Goal: Information Seeking & Learning: Find specific page/section

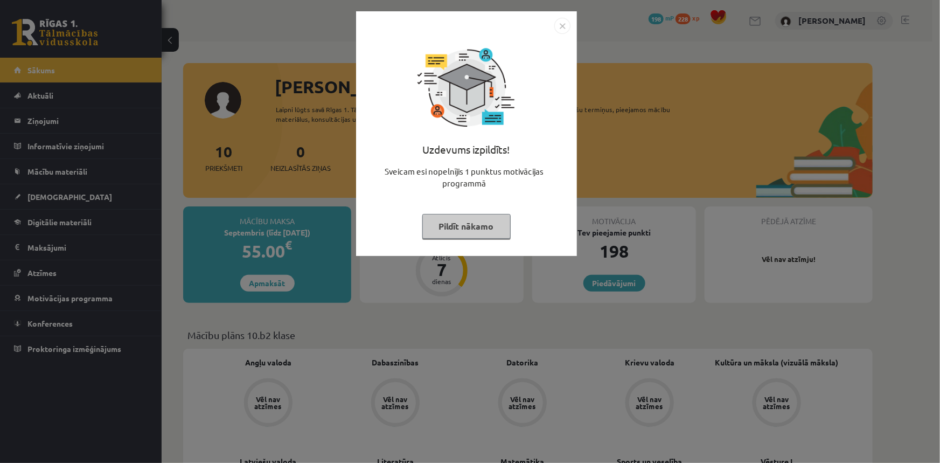
click at [566, 24] on img "Close" at bounding box center [562, 26] width 16 height 16
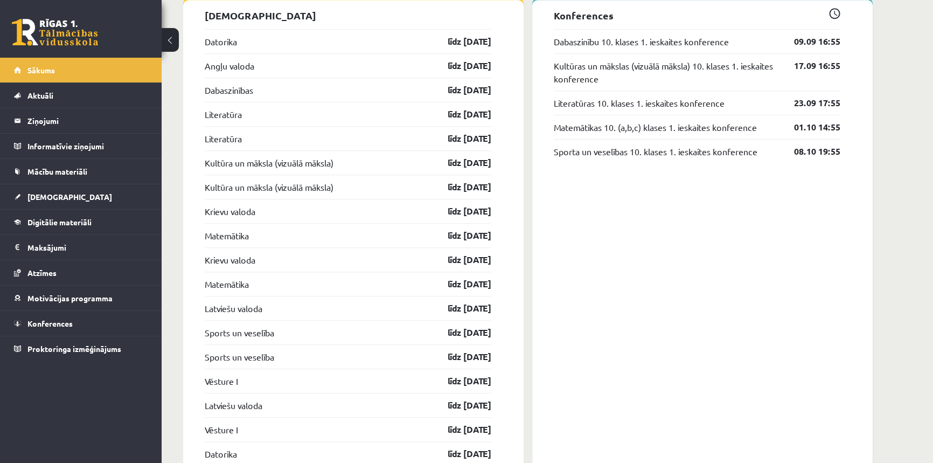
scroll to position [1126, 0]
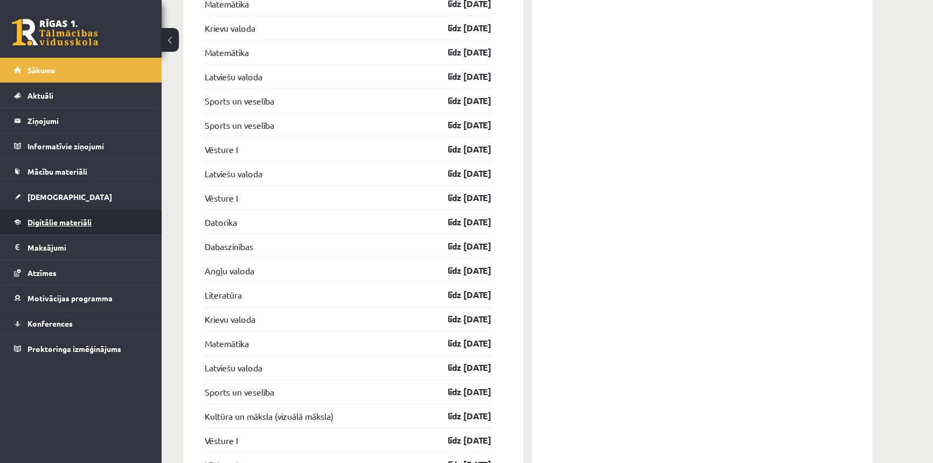
click at [47, 221] on span "Digitālie materiāli" at bounding box center [59, 222] width 64 height 10
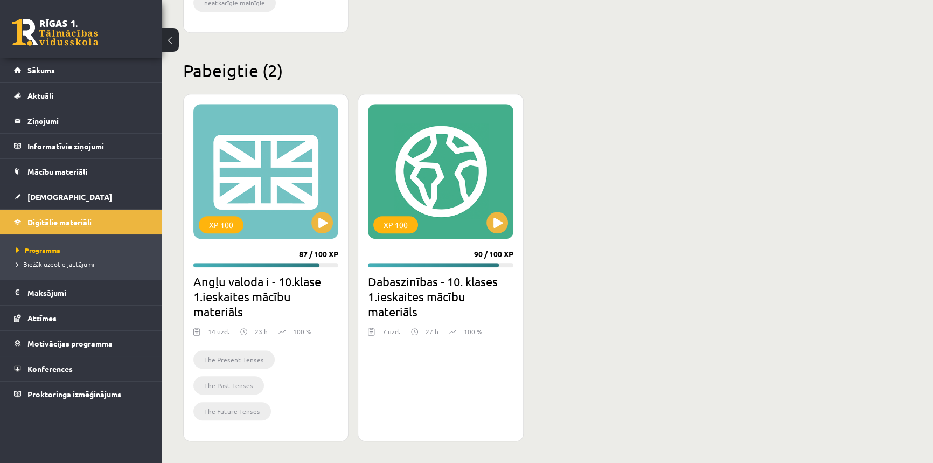
scroll to position [977, 0]
click at [41, 368] on span "Konferences" at bounding box center [49, 369] width 45 height 10
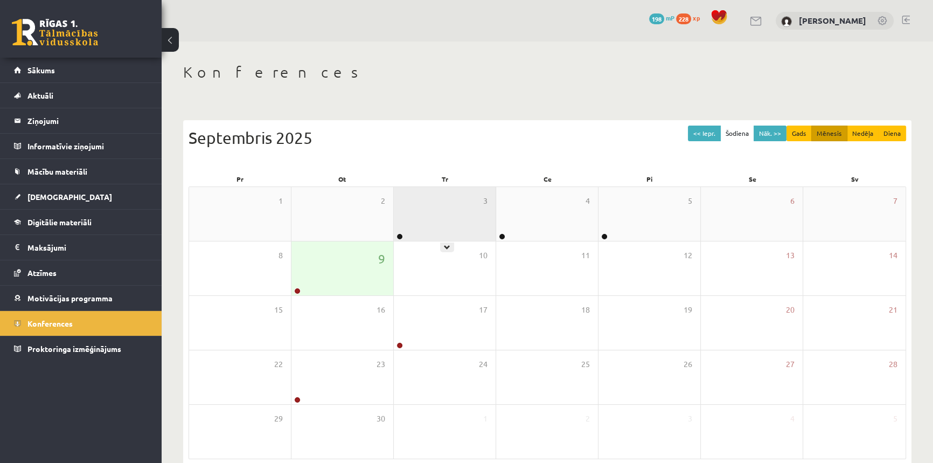
click at [466, 226] on div "3" at bounding box center [445, 214] width 102 height 54
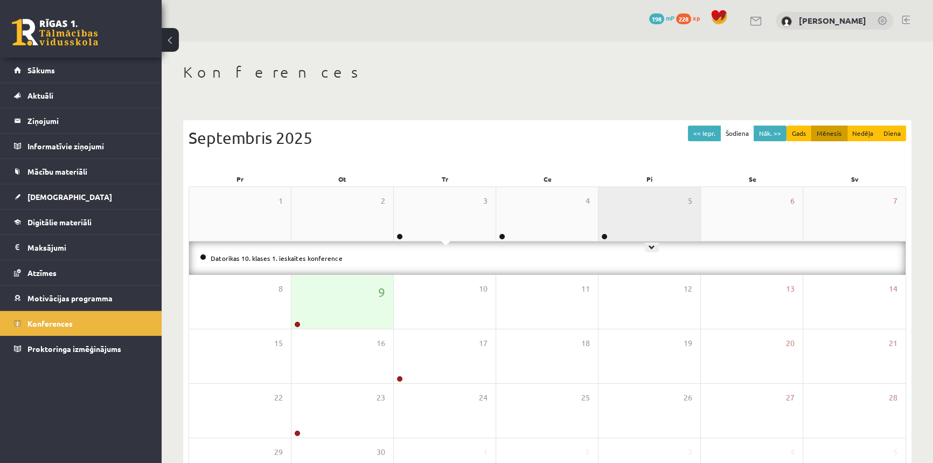
click at [611, 227] on div "5" at bounding box center [649, 214] width 102 height 54
click at [337, 314] on div "9" at bounding box center [342, 302] width 102 height 54
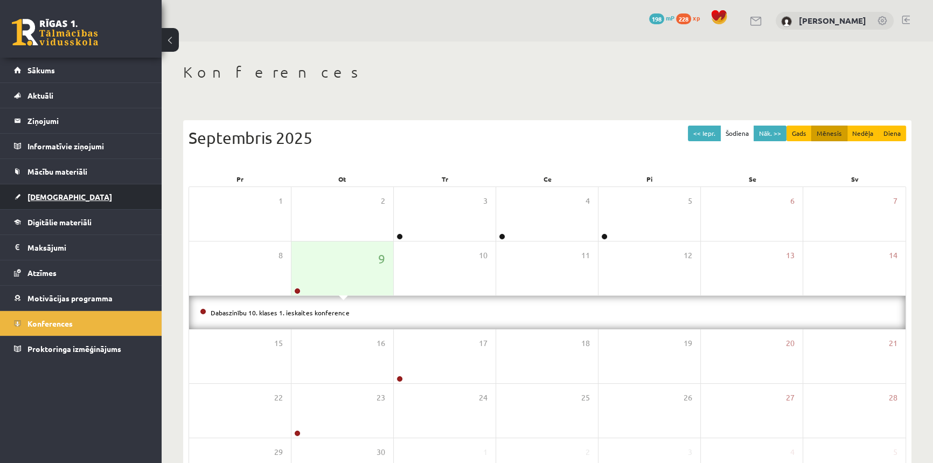
click at [54, 200] on link "[DEMOGRAPHIC_DATA]" at bounding box center [81, 196] width 134 height 25
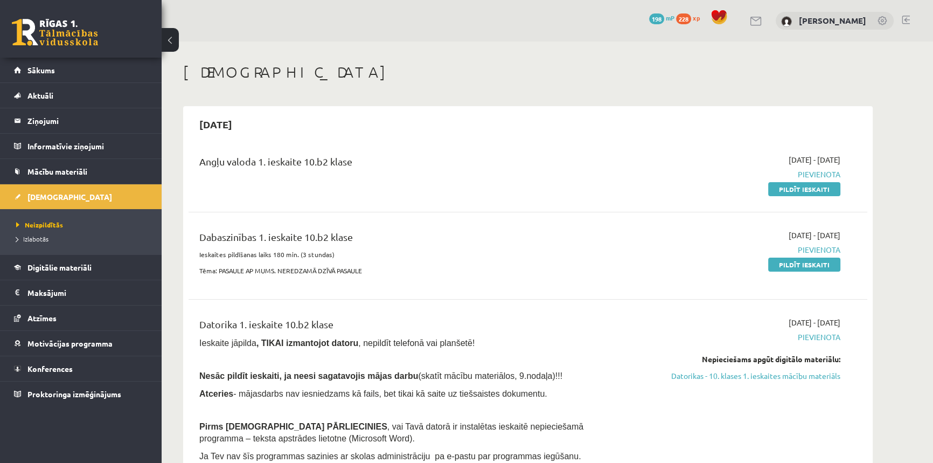
drag, startPoint x: 269, startPoint y: 163, endPoint x: 641, endPoint y: 176, distance: 371.8
click at [617, 176] on div "Angļu valoda 1. ieskaite 10.b2 klase" at bounding box center [410, 174] width 438 height 40
click at [699, 164] on div "2025-09-01 - 2025-09-15 Pievienota Pildīt ieskaiti" at bounding box center [738, 174] width 219 height 40
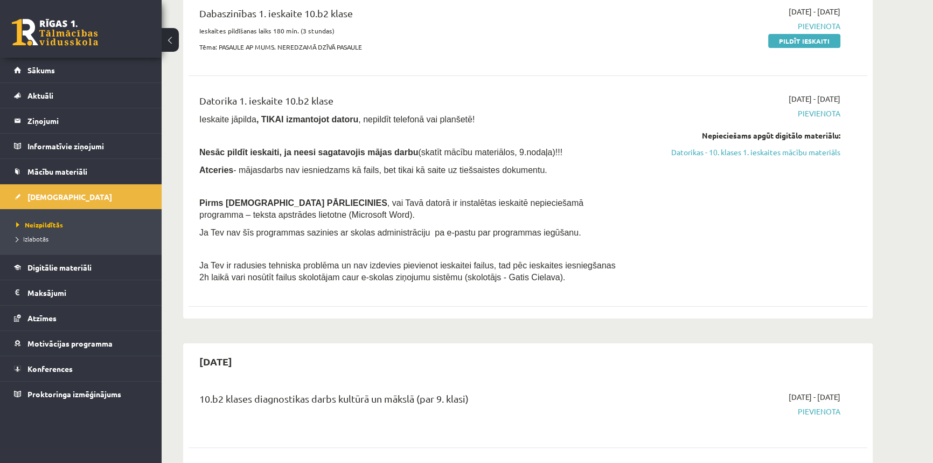
scroll to position [342, 0]
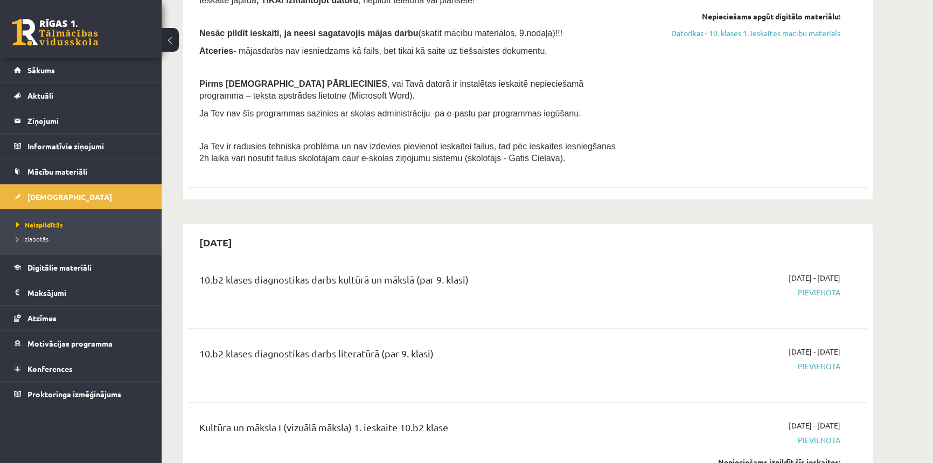
click at [443, 346] on div "10.b2 klases diagnostikas darbs literatūrā (par 9. klasi)" at bounding box center [410, 356] width 422 height 20
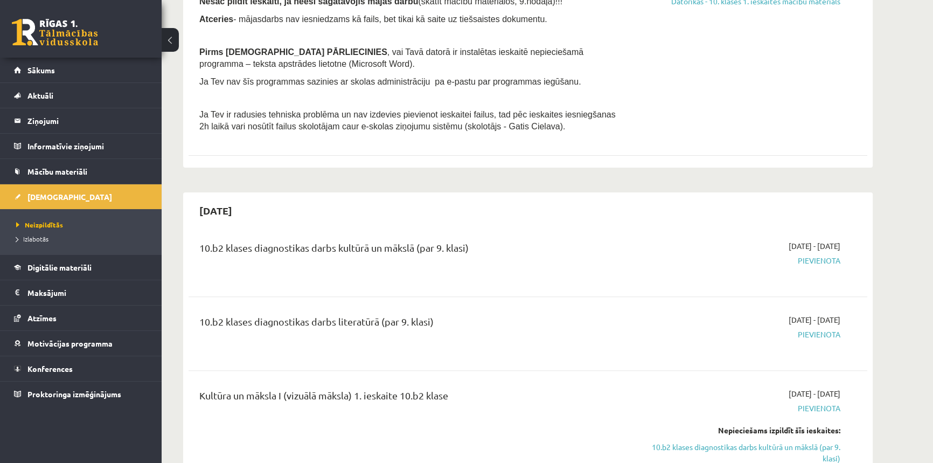
scroll to position [392, 0]
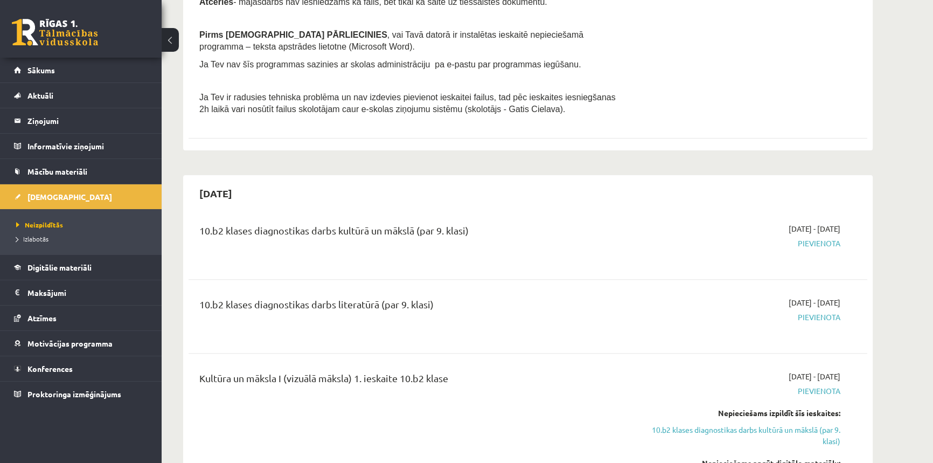
drag, startPoint x: 809, startPoint y: 301, endPoint x: 855, endPoint y: 314, distance: 47.7
click at [864, 298] on div "10.b2 klases diagnostikas darbs literatūrā (par 9. klasi) 2025-09-16 - 2025-09-…" at bounding box center [527, 316] width 679 height 60
click at [855, 314] on div "10.b2 klases diagnostikas darbs literatūrā (par 9. klasi) 2025-09-16 - 2025-09-…" at bounding box center [527, 316] width 657 height 39
drag, startPoint x: 841, startPoint y: 316, endPoint x: 822, endPoint y: 318, distance: 19.0
click at [822, 318] on div "2025-09-16 - 2025-09-30 Pievienota" at bounding box center [738, 316] width 219 height 39
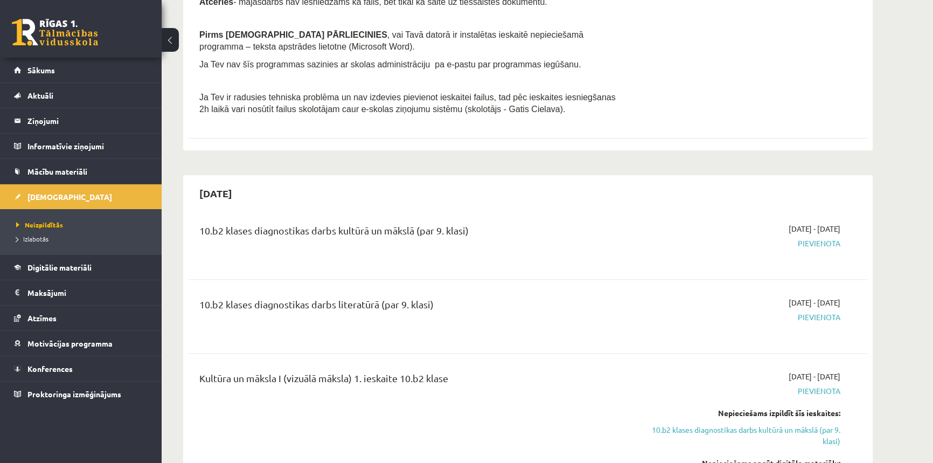
click at [822, 318] on span "Pievienota" at bounding box center [738, 316] width 203 height 11
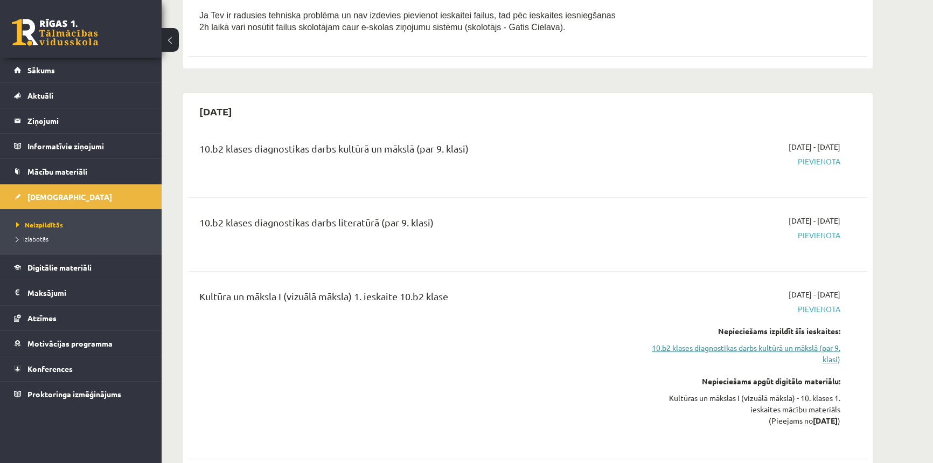
scroll to position [490, 0]
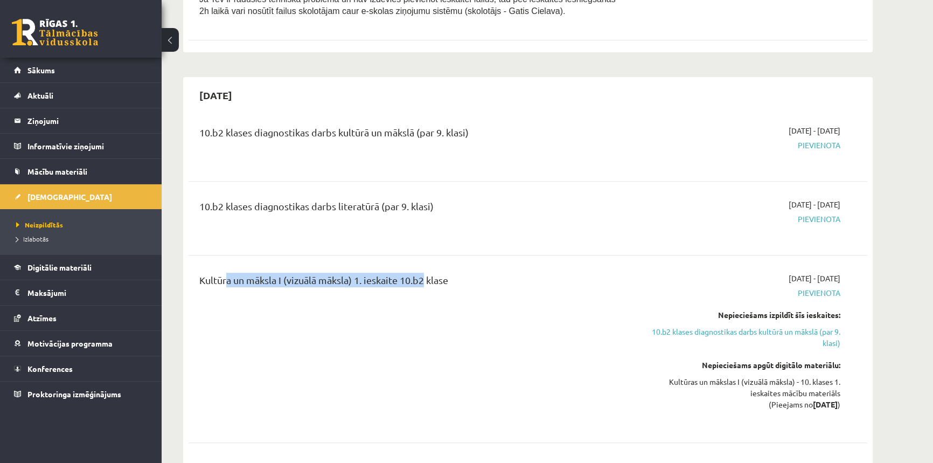
drag, startPoint x: 223, startPoint y: 285, endPoint x: 422, endPoint y: 274, distance: 198.5
click at [422, 274] on div "Kultūra un māksla I (vizuālā māksla) 1. ieskaite 10.b2 klase" at bounding box center [410, 282] width 422 height 20
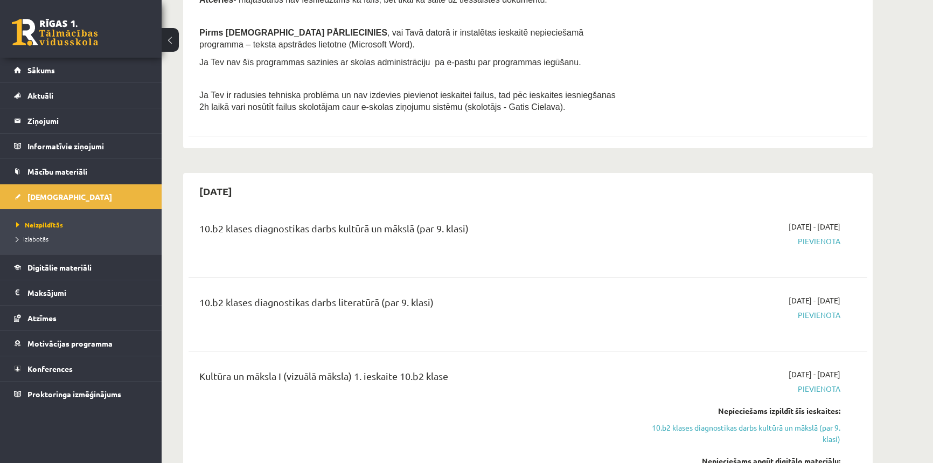
scroll to position [394, 0]
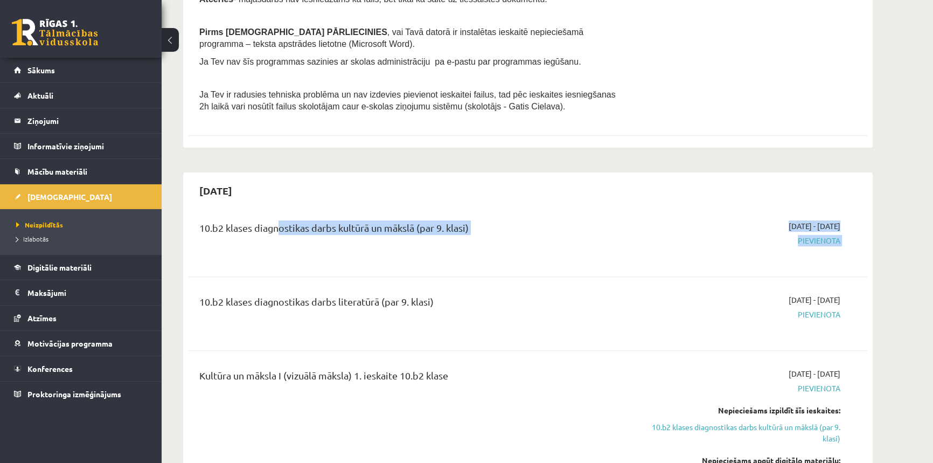
drag, startPoint x: 274, startPoint y: 226, endPoint x: 939, endPoint y: 271, distance: 667.1
click at [827, 238] on span "Pievienota" at bounding box center [738, 240] width 203 height 11
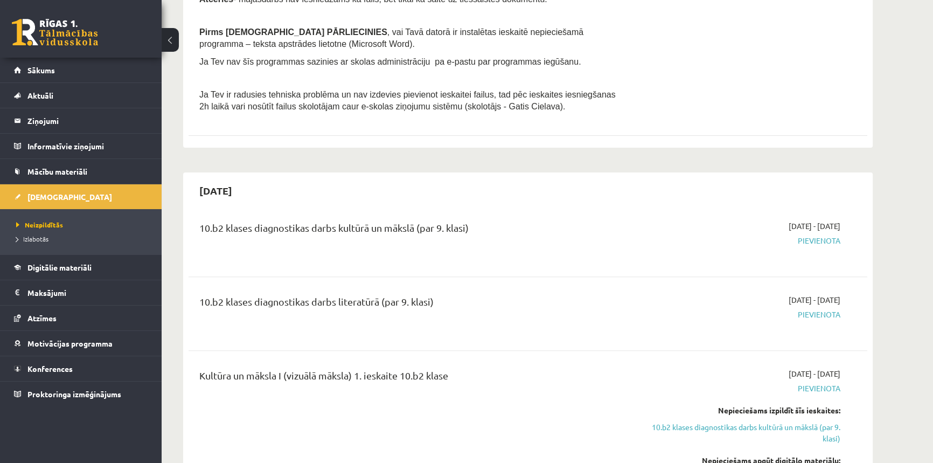
click at [827, 241] on span "Pievienota" at bounding box center [738, 240] width 203 height 11
click at [639, 235] on span "Pievienota" at bounding box center [738, 240] width 203 height 11
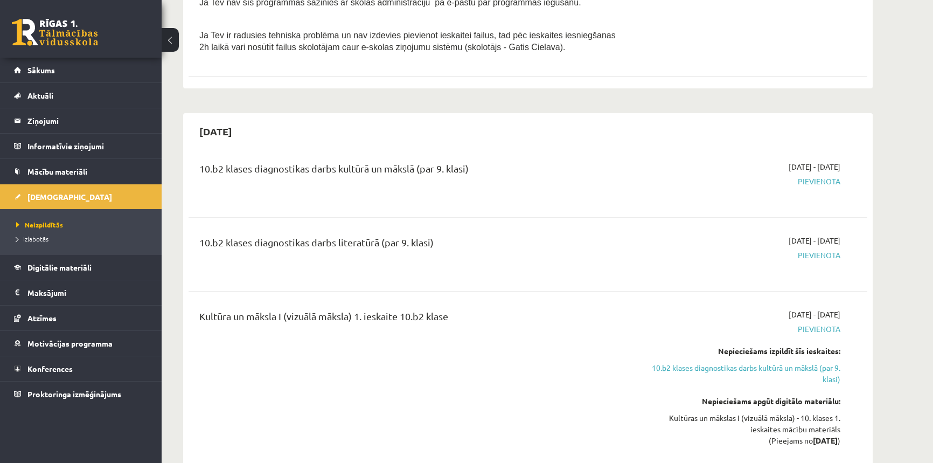
scroll to position [473, 0]
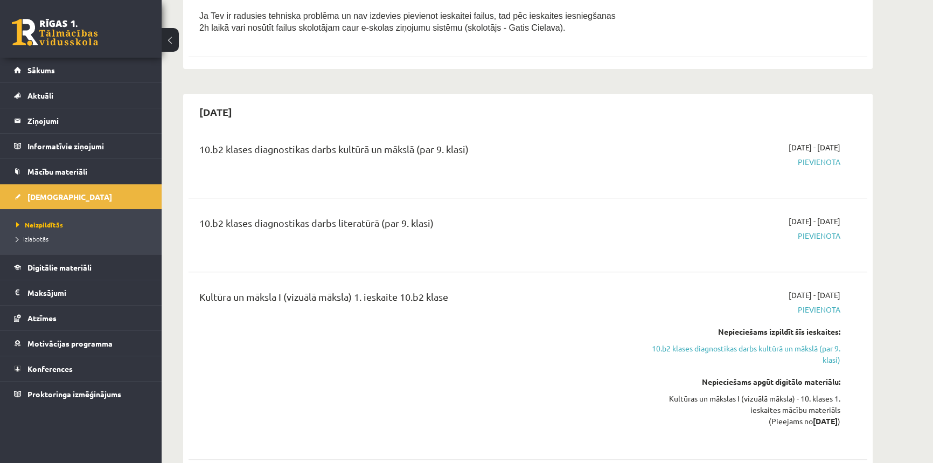
drag, startPoint x: 836, startPoint y: 423, endPoint x: 738, endPoint y: 414, distance: 99.0
click at [771, 422] on div "Kultūras un mākslas I (vizuālā māksla) - 10. klases 1. ieskaites mācību materiā…" at bounding box center [738, 410] width 203 height 34
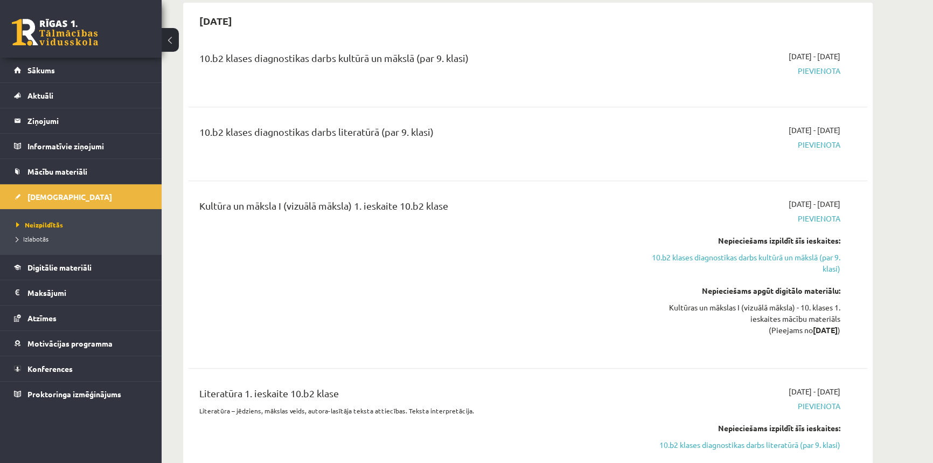
scroll to position [571, 0]
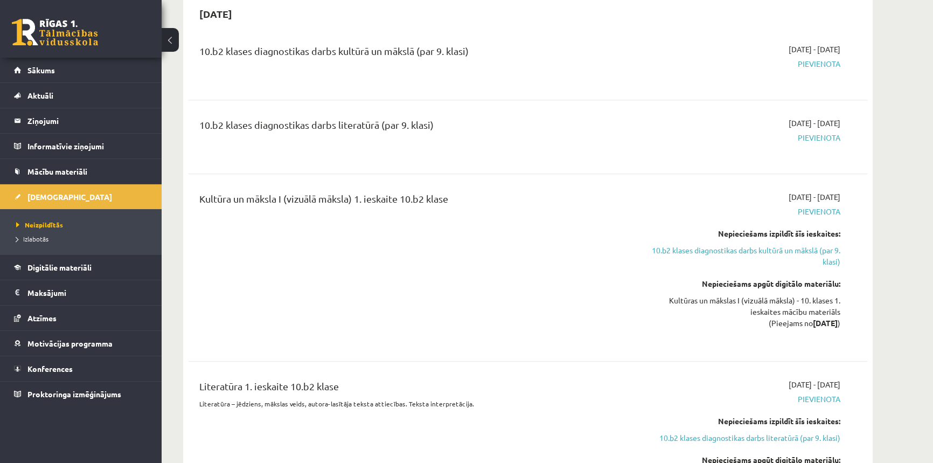
drag, startPoint x: 611, startPoint y: 340, endPoint x: 610, endPoint y: 321, distance: 18.9
click at [610, 340] on div "Kultūra un māksla I (vizuālā māksla) 1. ieskaite 10.b2 klase" at bounding box center [410, 267] width 438 height 152
click at [684, 257] on link "10.b2 klases diagnostikas darbs kultūrā un mākslā (par 9. klasi)" at bounding box center [738, 255] width 203 height 23
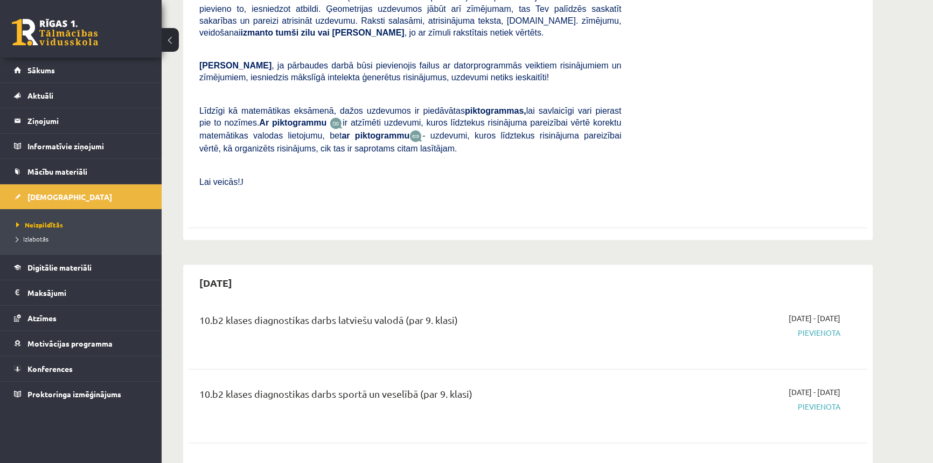
scroll to position [1827, 0]
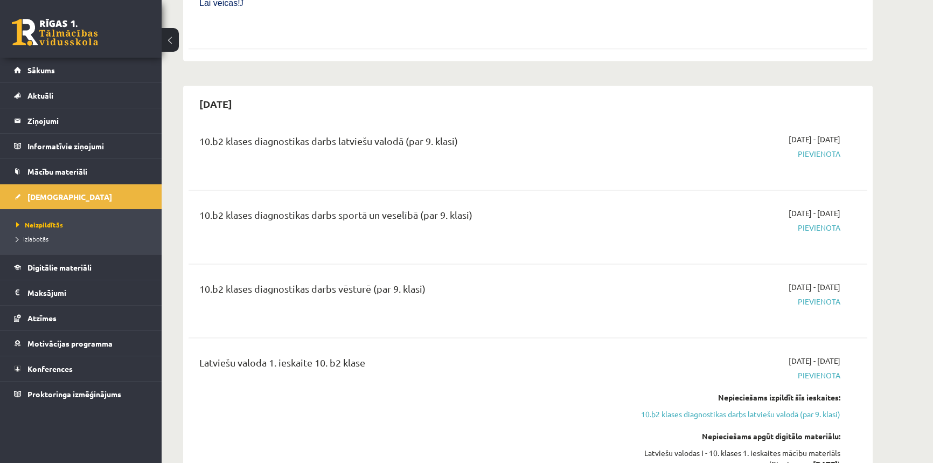
click at [432, 207] on div "10.b2 klases diagnostikas darbs sportā un veselībā (par 9. klasi)" at bounding box center [410, 217] width 422 height 20
drag, startPoint x: 236, startPoint y: 258, endPoint x: 335, endPoint y: 251, distance: 99.3
click at [442, 281] on div "10.b2 klases diagnostikas darbs vēsturē (par 9. klasi)" at bounding box center [410, 291] width 422 height 20
click at [335, 270] on div "10.b2 klases diagnostikas darbs vēsturē (par 9. klasi) 2025-10-16 - 2025-10-31 …" at bounding box center [527, 300] width 679 height 60
click at [236, 270] on div "10.b2 klases diagnostikas darbs vēsturē (par 9. klasi) 2025-10-16 - 2025-10-31 …" at bounding box center [527, 300] width 679 height 60
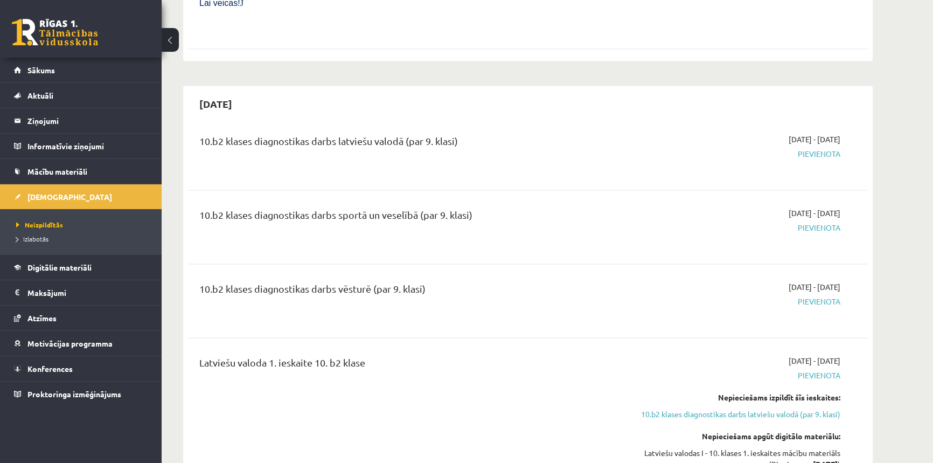
drag, startPoint x: 200, startPoint y: 255, endPoint x: 479, endPoint y: 267, distance: 279.2
click at [479, 270] on div "10.b2 klases diagnostikas darbs vēsturē (par 9. klasi) 2025-10-16 - 2025-10-31 …" at bounding box center [527, 300] width 679 height 60
copy div "10.b2 klases diagnostikas darbs vēsturē (par 9. klasi)"
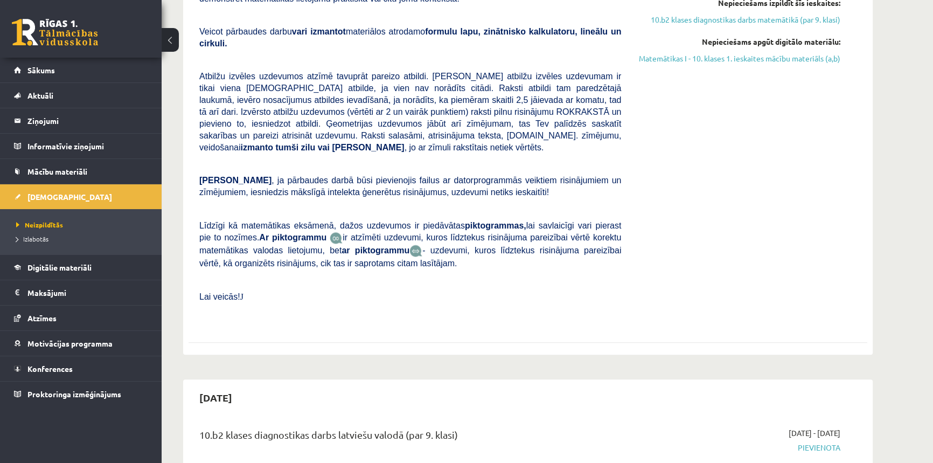
click at [393, 233] on span "ir atzīmēti uzdevumi, kuros līdztekus risinājuma pareizībai vērtē korektu matem…" at bounding box center [410, 244] width 422 height 22
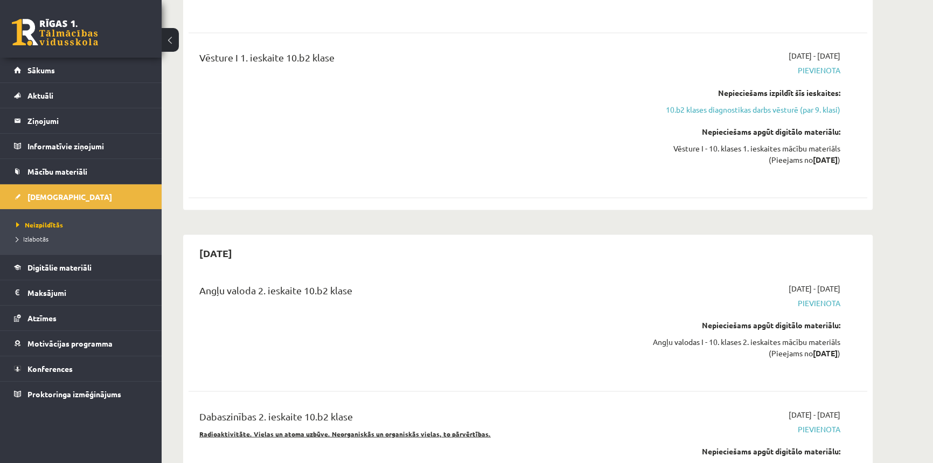
scroll to position [2561, 0]
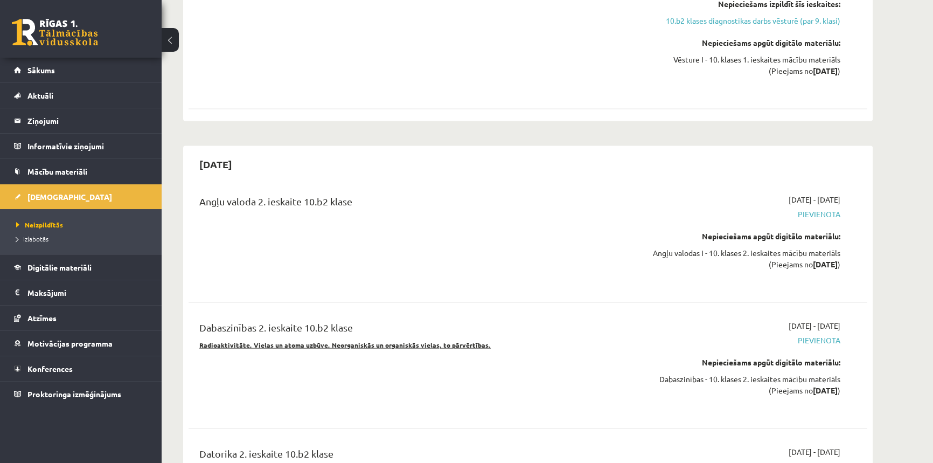
click at [239, 340] on u "Radioaktivitāte. Vielas un atoma uzbūve. Neorganiskās un organiskās vielas, to …" at bounding box center [344, 344] width 291 height 9
drag, startPoint x: 237, startPoint y: 320, endPoint x: 378, endPoint y: 342, distance: 142.4
click at [375, 341] on div "Dabaszinības 2. ieskaite 10.b2 klase Radioaktivitāte. Vielas un atoma uzbūve. N…" at bounding box center [410, 364] width 438 height 91
click at [378, 343] on div "Dabaszinības 2. ieskaite 10.b2 klase Radioaktivitāte. Vielas un atoma uzbūve. N…" at bounding box center [410, 364] width 438 height 91
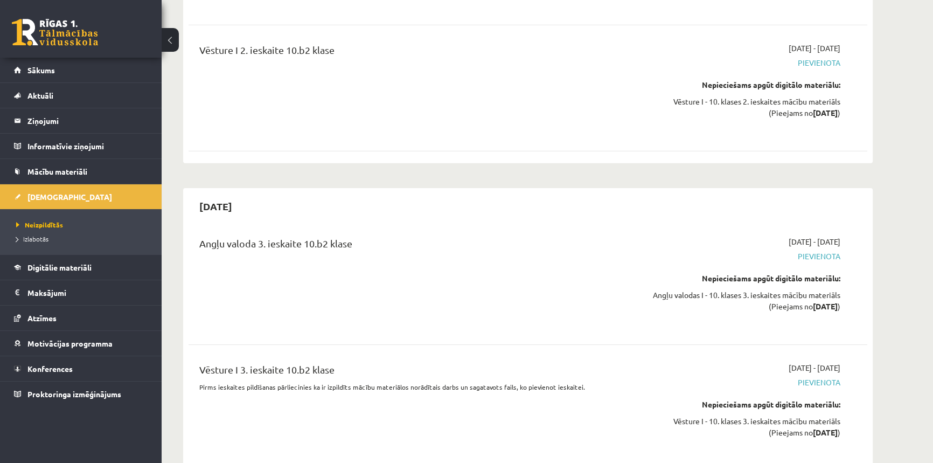
scroll to position [4275, 0]
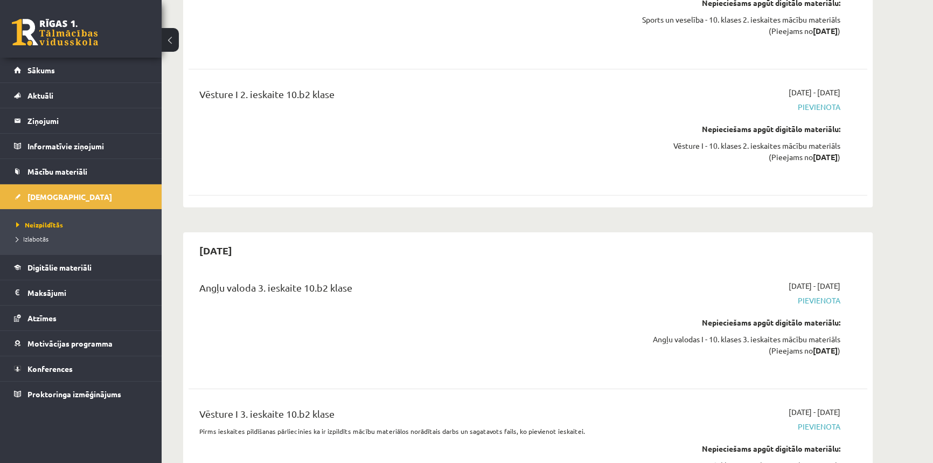
click at [298, 280] on div "Angļu valoda 3. ieskaite 10.b2 klase" at bounding box center [410, 325] width 438 height 91
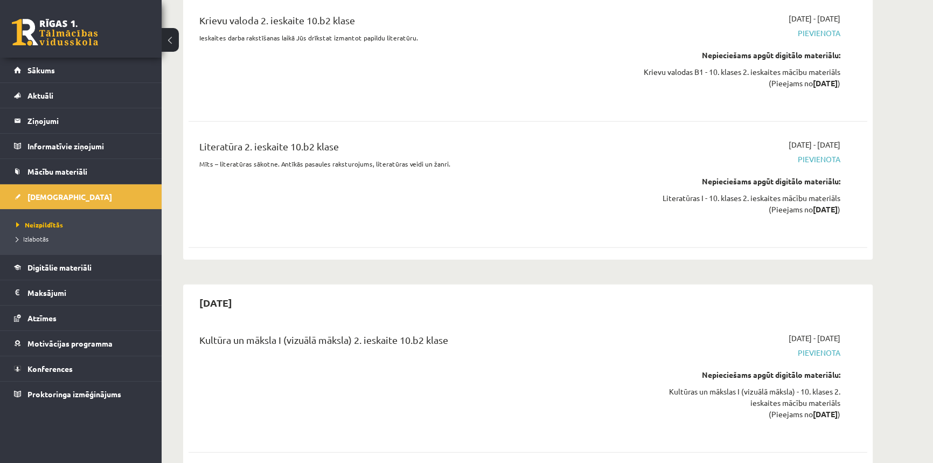
scroll to position [3344, 0]
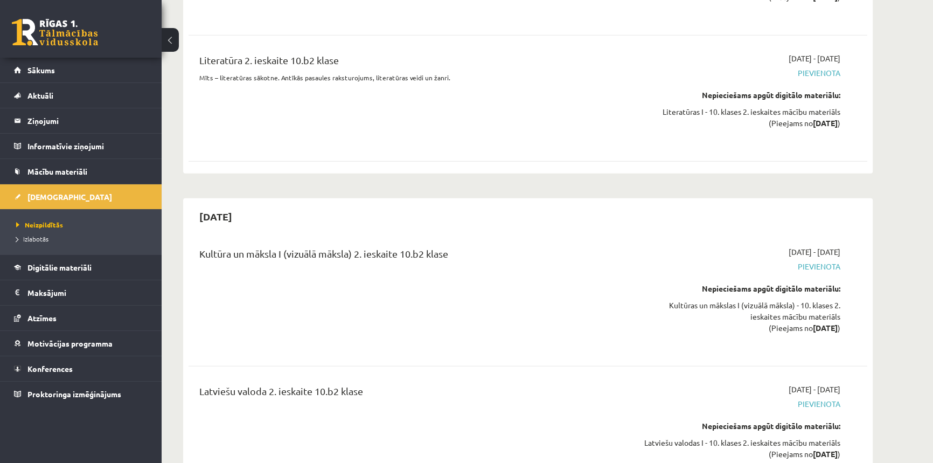
drag, startPoint x: 229, startPoint y: 194, endPoint x: 560, endPoint y: 214, distance: 330.7
click at [560, 246] on div "Kultūra un māksla I (vizuālā māksla) 2. ieskaite 10.b2 klase" at bounding box center [410, 256] width 422 height 20
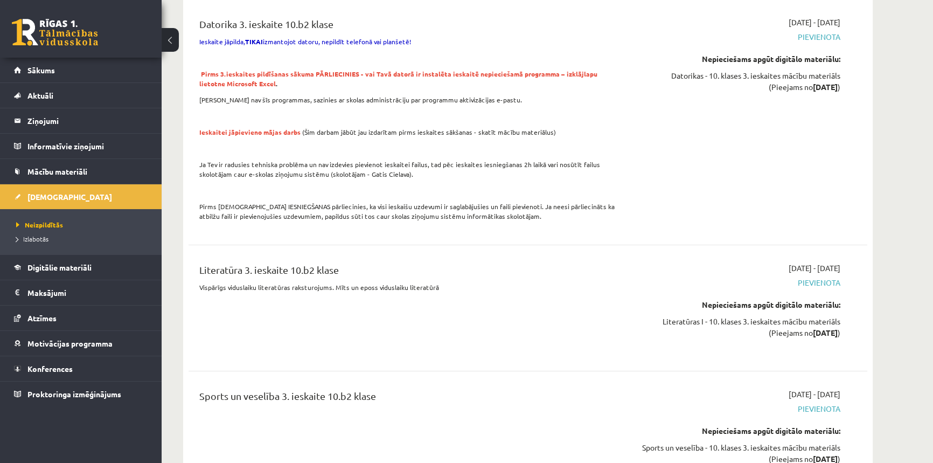
scroll to position [4862, 0]
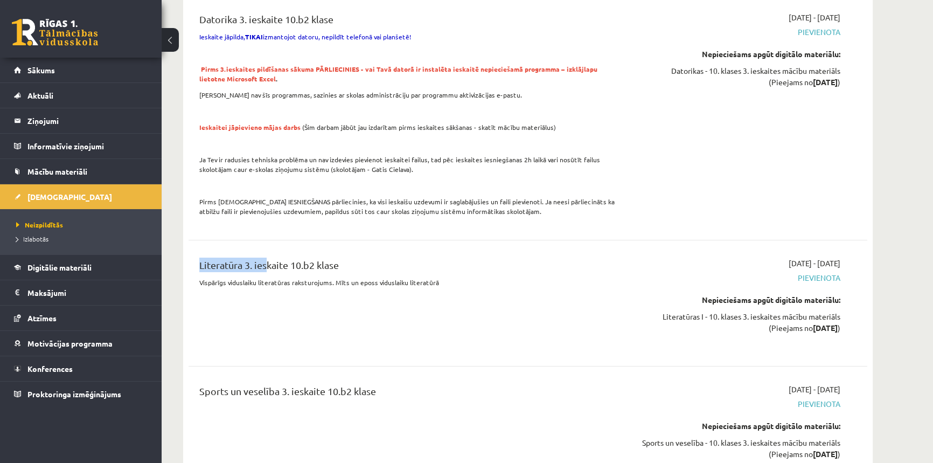
click at [265, 181] on div "Datorika 3. ieskaite 10.b2 klase Ieskaite jāpilda, TIKAI izmantojot datoru, nep…" at bounding box center [527, 250] width 679 height 498
click at [270, 185] on div "Datorika 3. ieskaite 10.b2 klase Ieskaite jāpilda, TIKAI izmantojot datoru, nep…" at bounding box center [527, 250] width 679 height 498
click at [300, 247] on div "Literatūra 3. ieskaite 10.b2 klase Vispārīgs viduslaiku literatūras raksturojum…" at bounding box center [527, 303] width 679 height 113
click at [301, 247] on div "Literatūra 3. ieskaite 10.b2 klase Vispārīgs viduslaiku literatūras raksturojum…" at bounding box center [527, 303] width 679 height 113
click at [302, 247] on div "Literatūra 3. ieskaite 10.b2 klase Vispārīgs viduslaiku literatūras raksturojum…" at bounding box center [527, 303] width 679 height 113
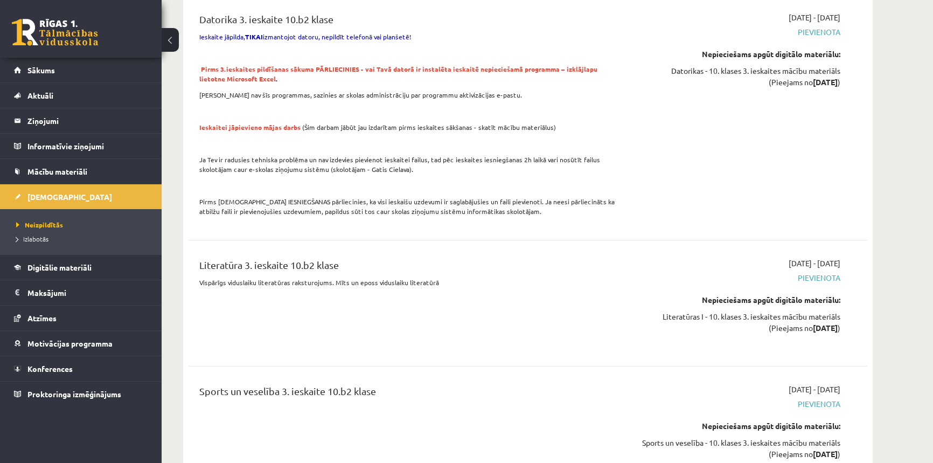
click at [306, 257] on div "Literatūra 3. ieskaite 10.b2 klase" at bounding box center [410, 267] width 422 height 20
drag, startPoint x: 306, startPoint y: 204, endPoint x: 290, endPoint y: 213, distance: 18.1
click at [306, 257] on div "Literatūra 3. ieskaite 10.b2 klase" at bounding box center [410, 267] width 422 height 20
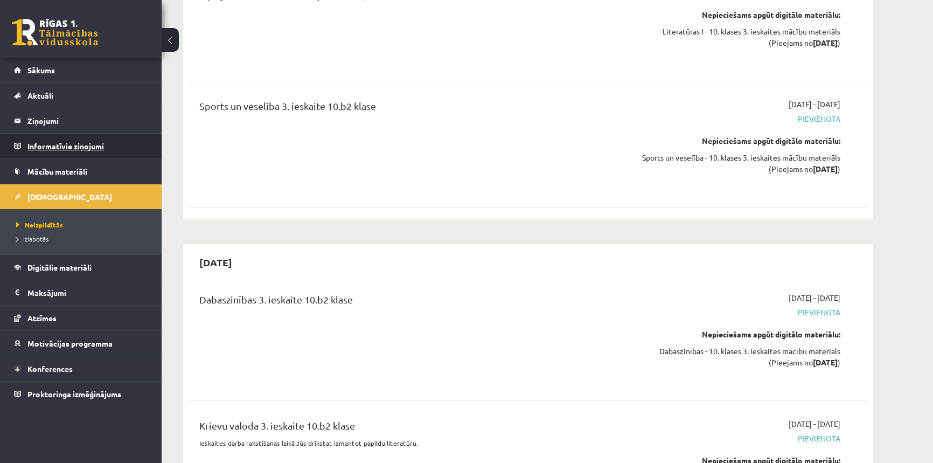
scroll to position [5156, 0]
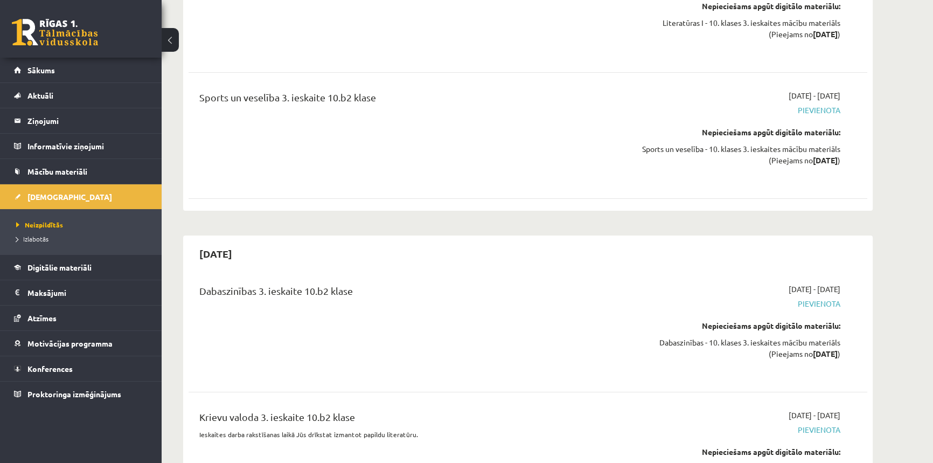
click at [588, 290] on div "Dabaszinības 3. ieskaite 10.b2 klase" at bounding box center [410, 328] width 438 height 91
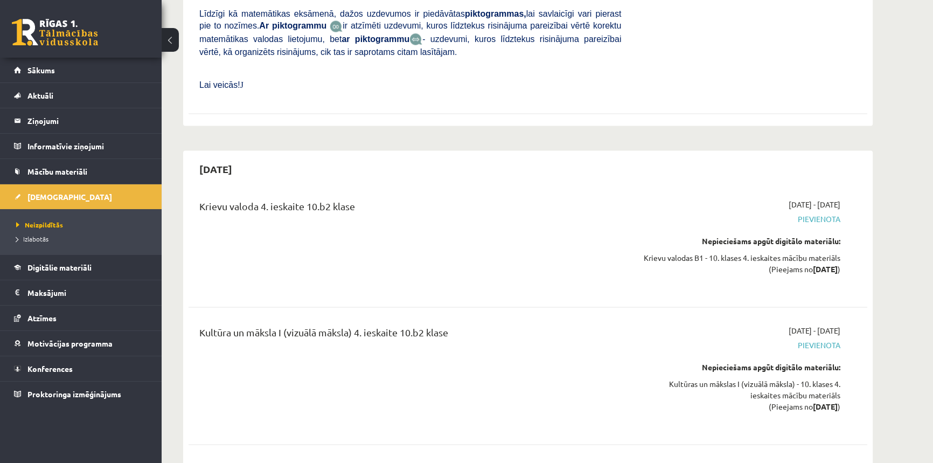
scroll to position [7827, 0]
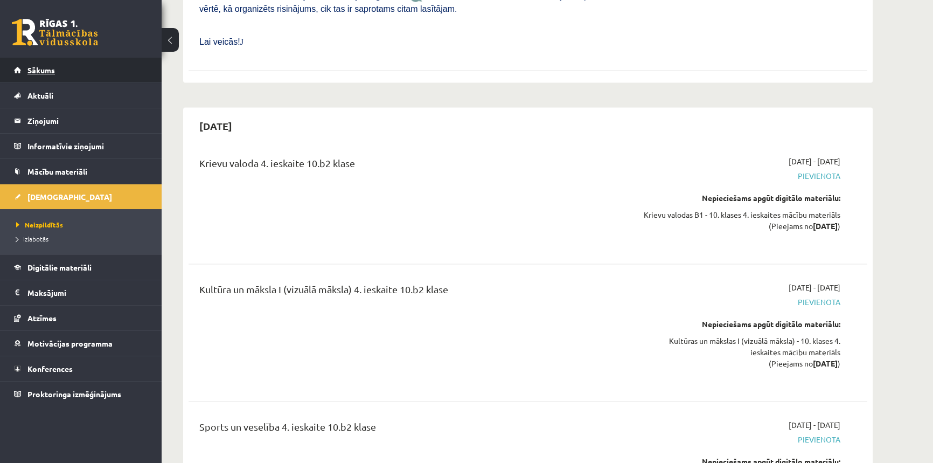
click at [38, 66] on span "Sākums" at bounding box center [40, 70] width 27 height 10
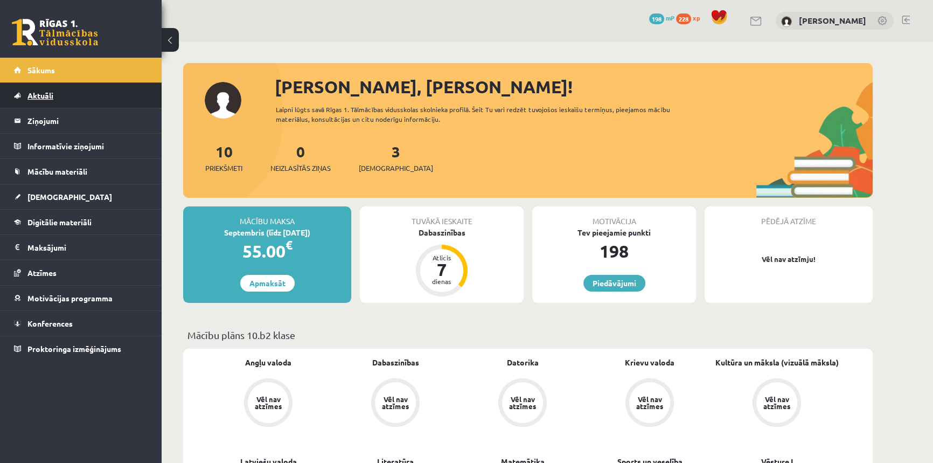
click at [36, 97] on span "Aktuāli" at bounding box center [40, 95] width 26 height 10
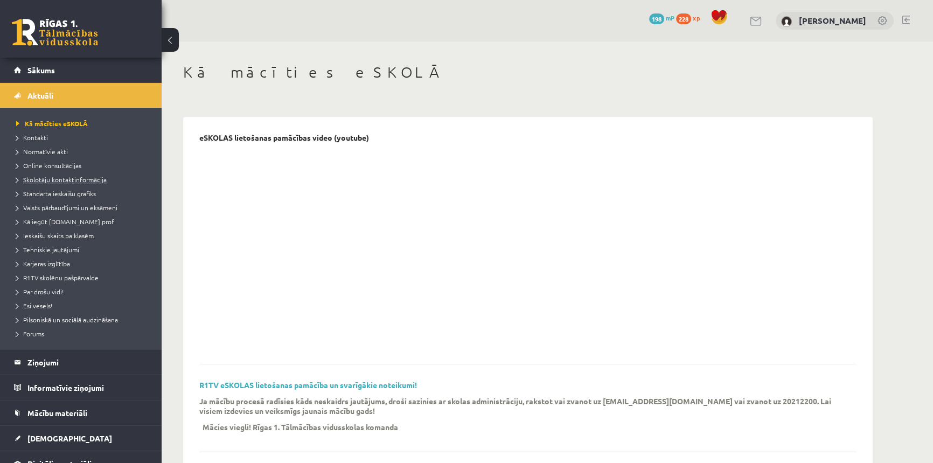
click at [65, 179] on span "Skolotāju kontaktinformācija" at bounding box center [61, 179] width 90 height 9
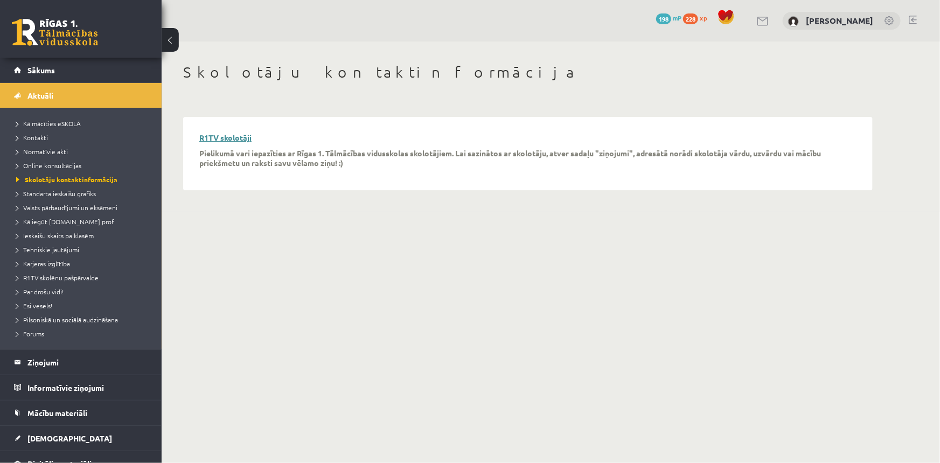
click at [237, 137] on link "R1TV skolotāji" at bounding box center [225, 137] width 52 height 10
click at [61, 163] on span "Online konsultācijas" at bounding box center [48, 165] width 65 height 9
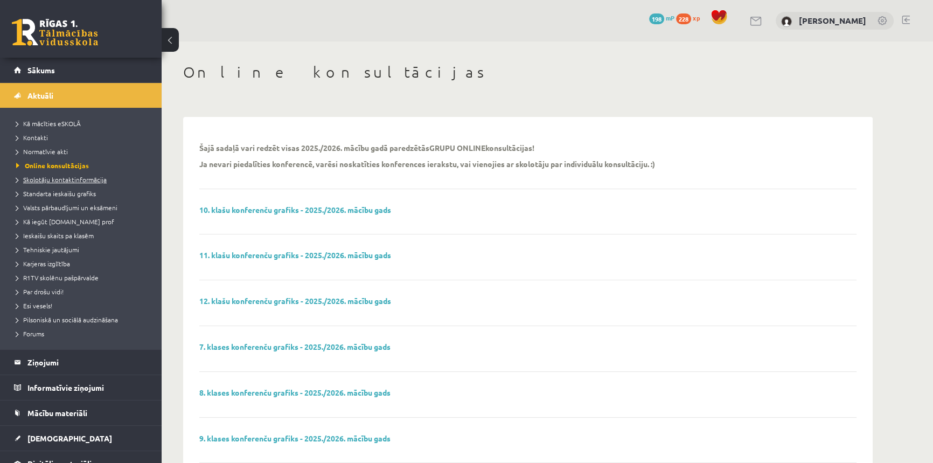
click at [38, 178] on span "Skolotāju kontaktinformācija" at bounding box center [61, 179] width 90 height 9
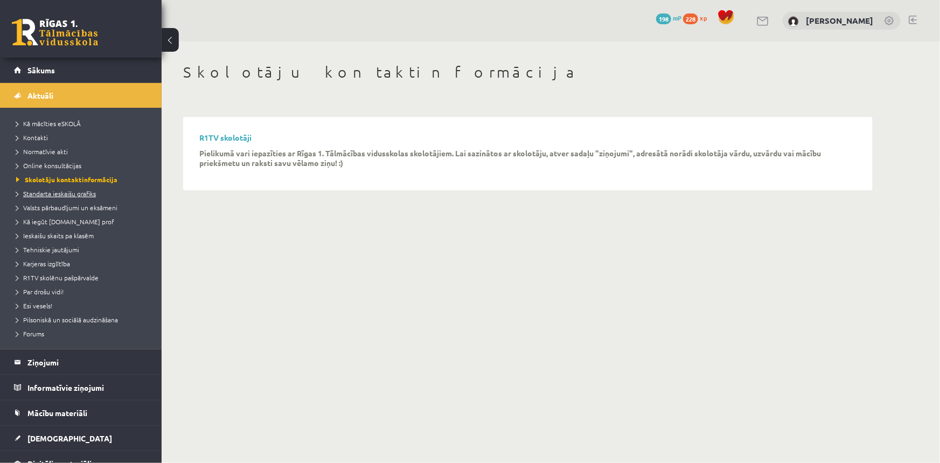
click at [40, 196] on link "Standarta ieskaišu grafiks" at bounding box center [83, 193] width 135 height 10
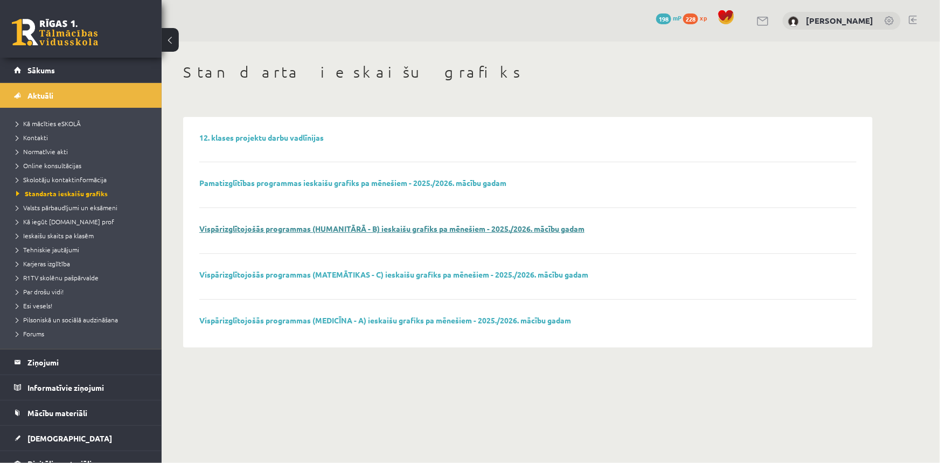
click at [258, 227] on link "Vispārizglītojošās programmas (HUMANITĀRĀ - B) ieskaišu grafiks pa mēnešiem - 2…" at bounding box center [391, 228] width 385 height 10
click at [60, 177] on span "Skolotāju kontaktinformācija" at bounding box center [61, 179] width 90 height 9
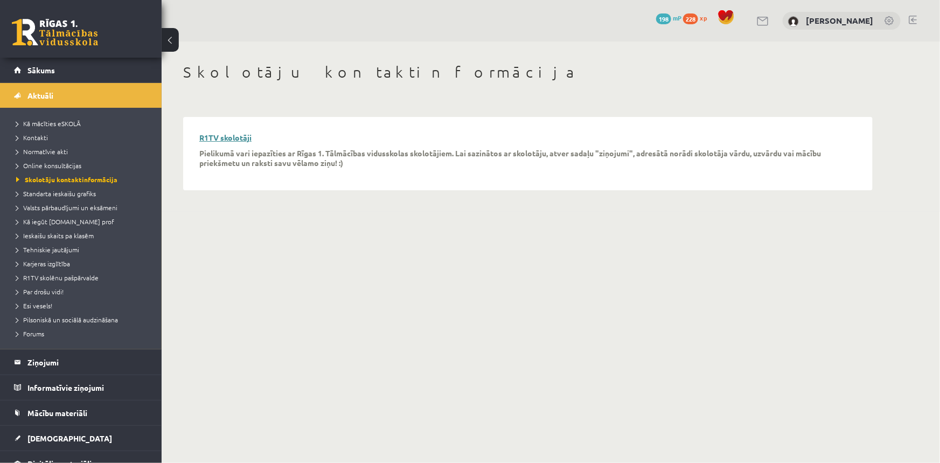
click at [204, 135] on link "R1TV skolotāji" at bounding box center [225, 137] width 52 height 10
click at [57, 191] on span "Standarta ieskaišu grafiks" at bounding box center [56, 193] width 80 height 9
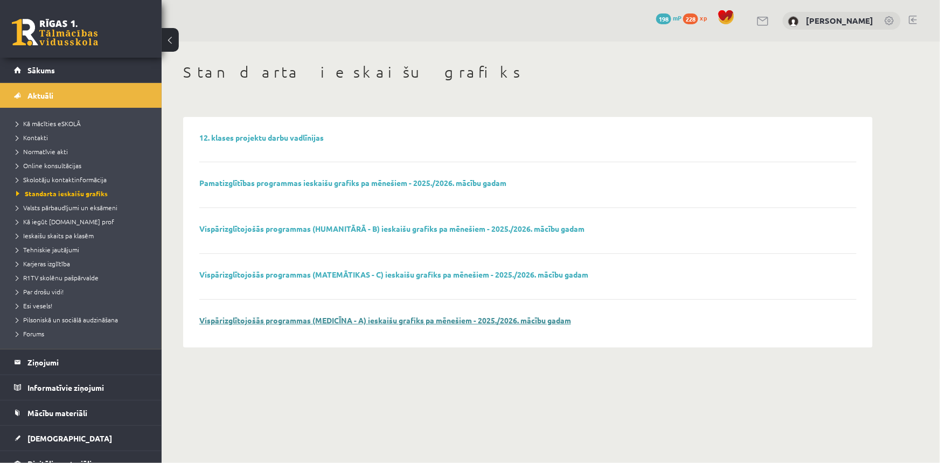
click at [303, 315] on link "Vispārizglītojošās programmas (MEDICĪNA - A) ieskaišu grafiks pa mēnešiem - 202…" at bounding box center [385, 320] width 372 height 10
click at [333, 269] on link "Vispārizglītojošās programmas (MATEMĀTIKAS - C) ieskaišu grafiks pa mēnešiem - …" at bounding box center [393, 274] width 389 height 10
click at [54, 211] on link "Valsts pārbaudījumi un eksāmeni" at bounding box center [83, 207] width 135 height 10
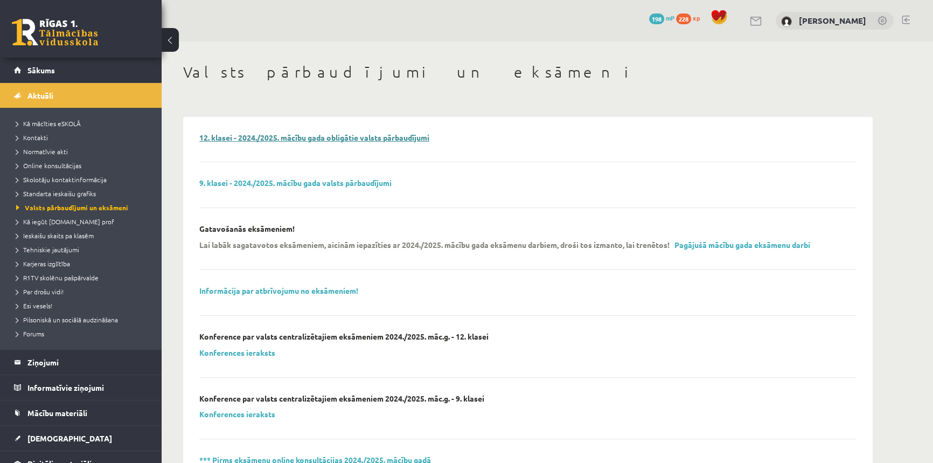
click at [310, 140] on link "12. klasei - 2024./2025. mācību gada obligātie valsts pārbaudījumi" at bounding box center [314, 137] width 230 height 10
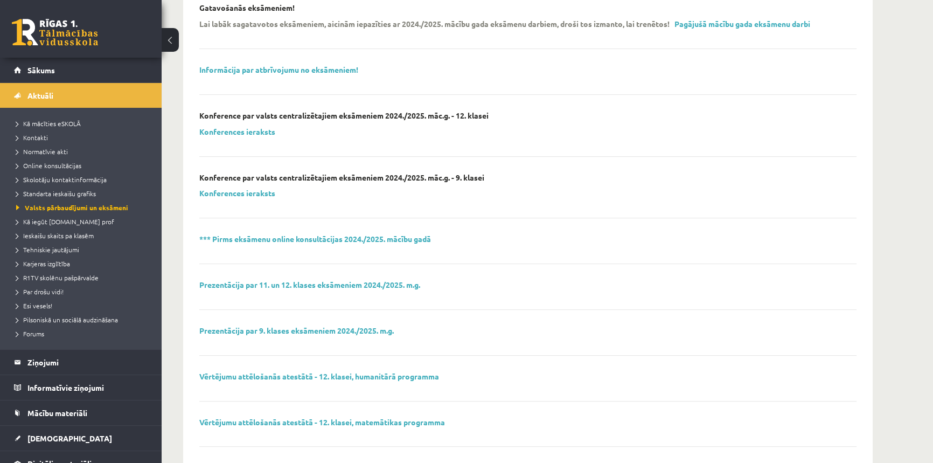
scroll to position [274, 0]
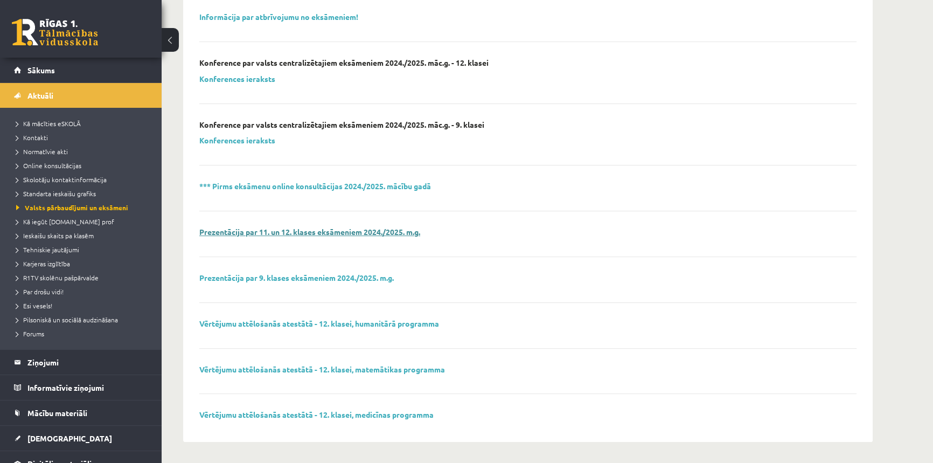
click at [283, 231] on link "Prezentācija par 11. un 12. klases eksāmeniem 2024./2025. m.g." at bounding box center [309, 232] width 221 height 10
click at [267, 323] on link "Vērtējumu attēlošanās atestātā - 12. klasei, humanitārā programma" at bounding box center [319, 323] width 240 height 10
click at [301, 322] on link "Vērtējumu attēlošanās atestātā - 12. klasei, humanitārā programma" at bounding box center [319, 323] width 240 height 10
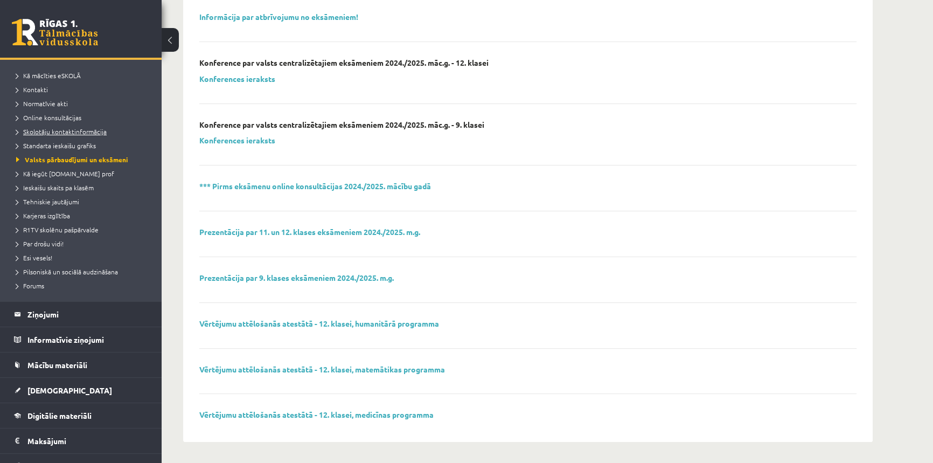
scroll to position [0, 0]
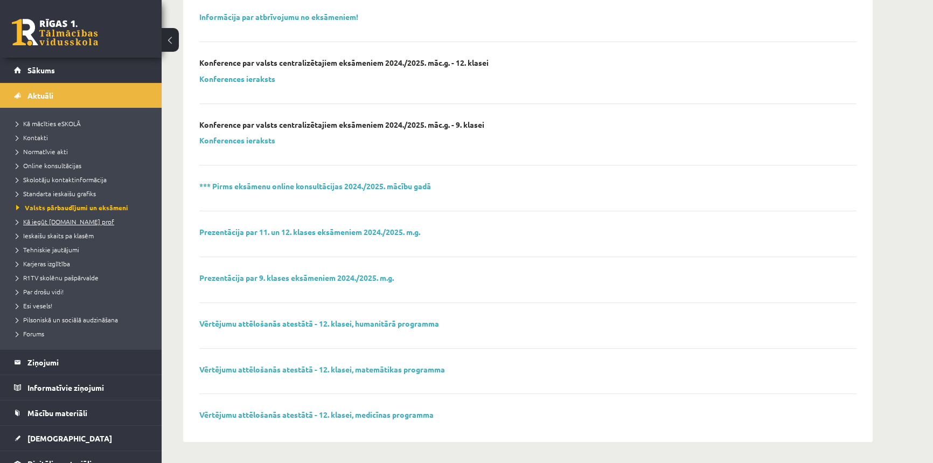
click at [44, 221] on span "Kā iegūt [DOMAIN_NAME] prof" at bounding box center [65, 221] width 98 height 9
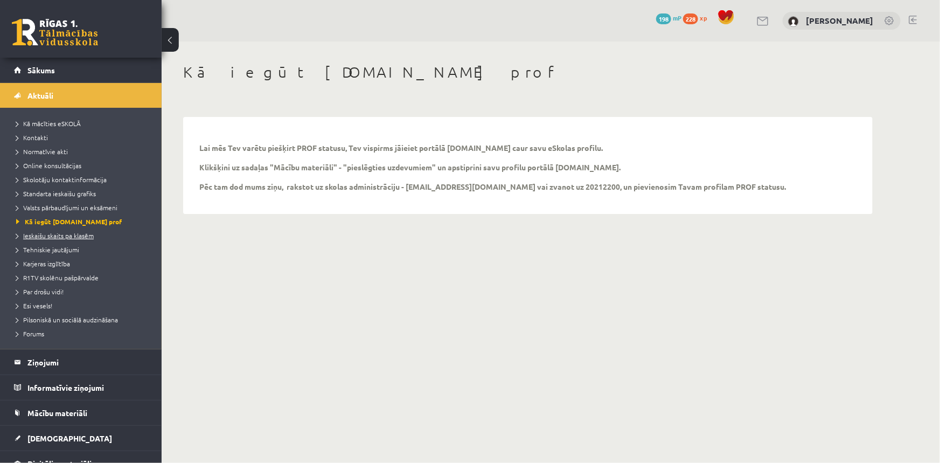
click at [44, 230] on link "Ieskaišu skaits pa klasēm" at bounding box center [83, 235] width 135 height 10
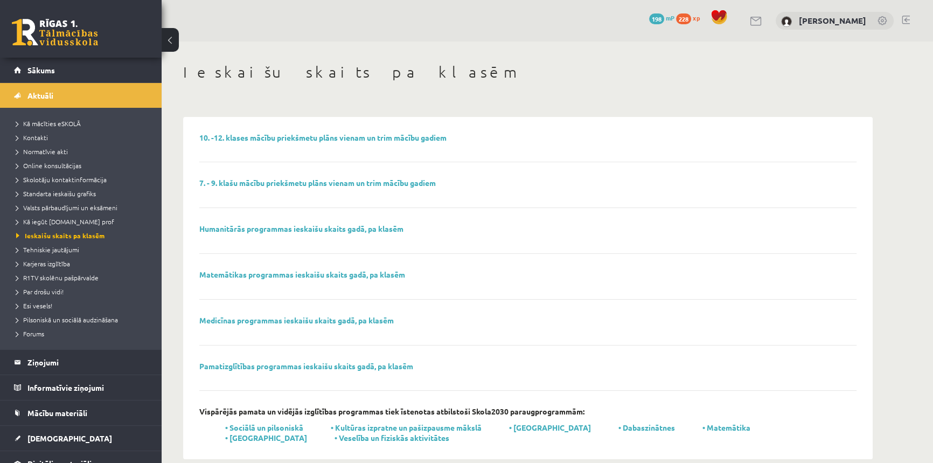
click at [258, 132] on div "10. -12. klases mācību priekšmetu plāns vienam un trim mācību gadiem 7. - 9. kl…" at bounding box center [527, 288] width 679 height 332
click at [258, 139] on link "10. -12. klases mācību priekšmetu plāns vienam un trim mācību gadiem" at bounding box center [322, 137] width 247 height 10
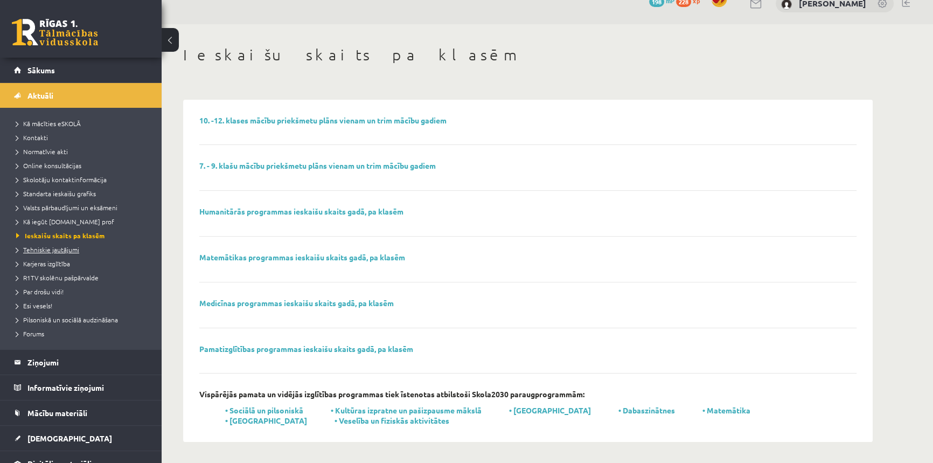
click at [68, 249] on span "Tehniskie jautājumi" at bounding box center [47, 249] width 63 height 9
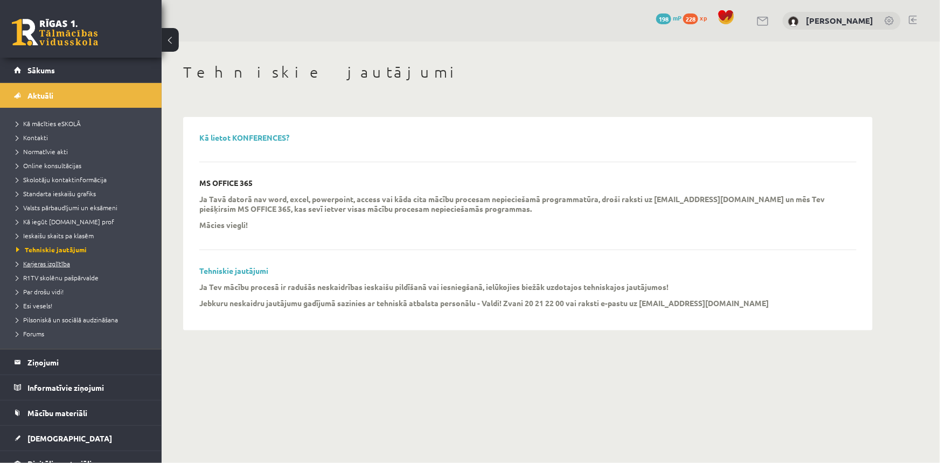
click at [58, 264] on span "Karjeras izglītība" at bounding box center [43, 263] width 54 height 9
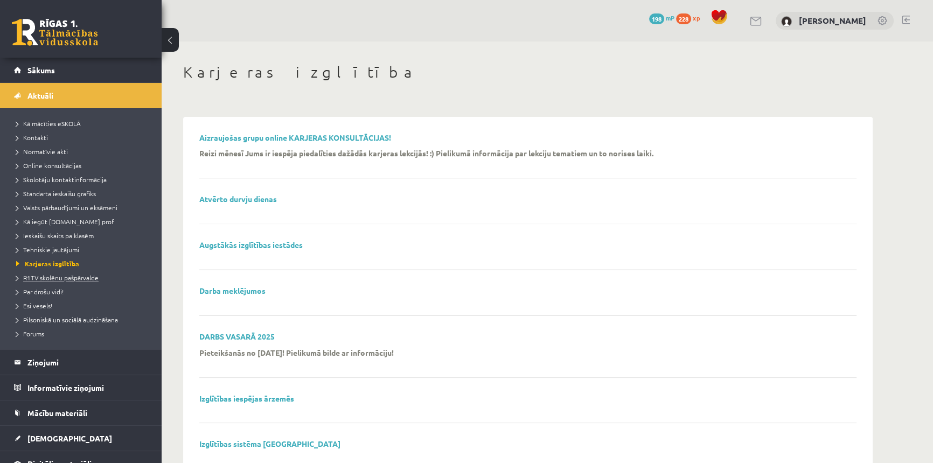
click at [53, 274] on span "R1TV skolēnu pašpārvalde" at bounding box center [57, 277] width 82 height 9
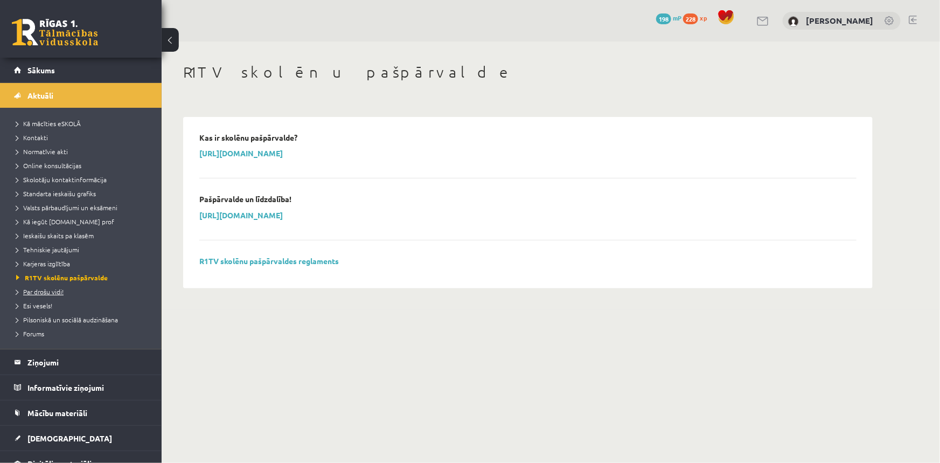
click at [49, 295] on link "Par drošu vidi!" at bounding box center [83, 291] width 135 height 10
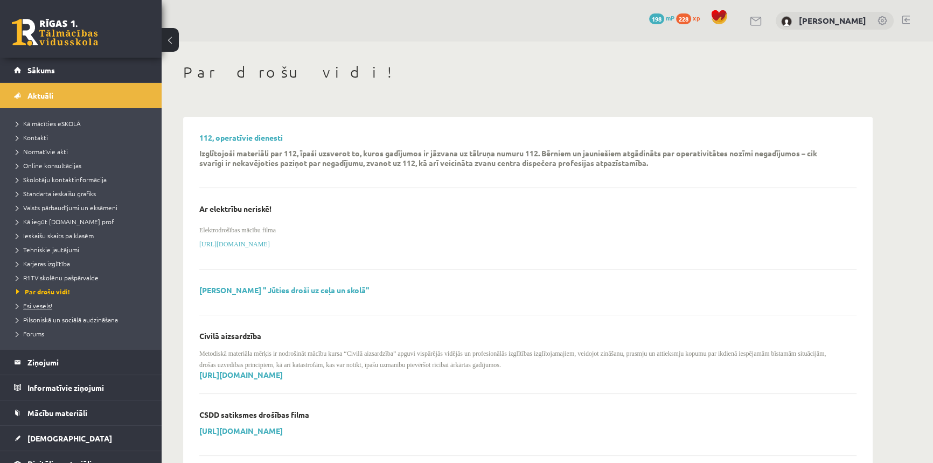
click at [45, 307] on link "Esi vesels!" at bounding box center [83, 305] width 135 height 10
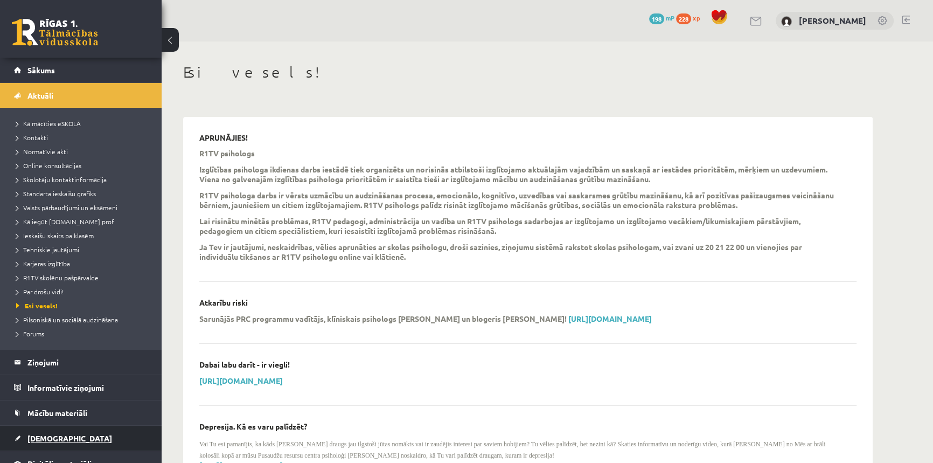
scroll to position [138, 0]
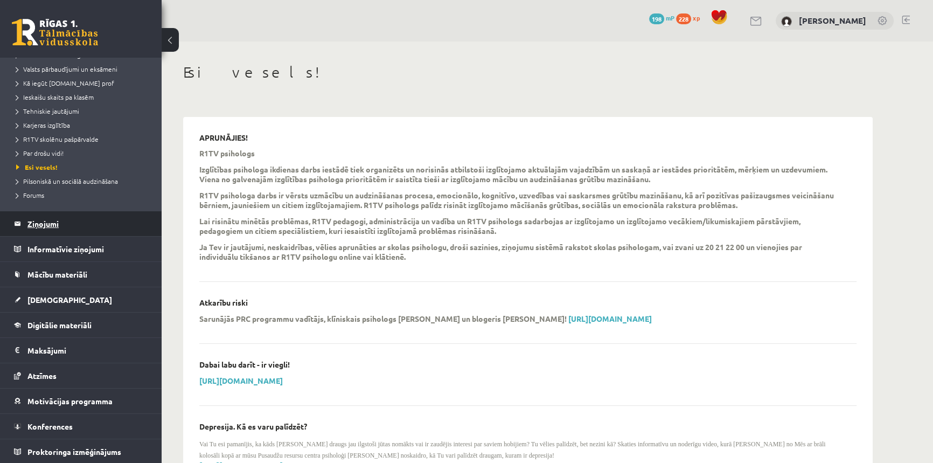
click at [44, 227] on legend "Ziņojumi 0" at bounding box center [87, 223] width 121 height 25
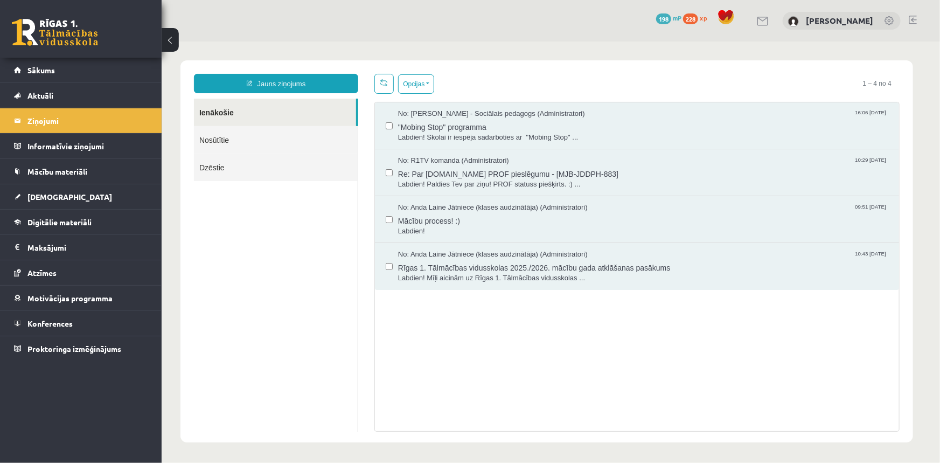
click at [57, 37] on link at bounding box center [55, 32] width 86 height 27
